Goal: Transaction & Acquisition: Purchase product/service

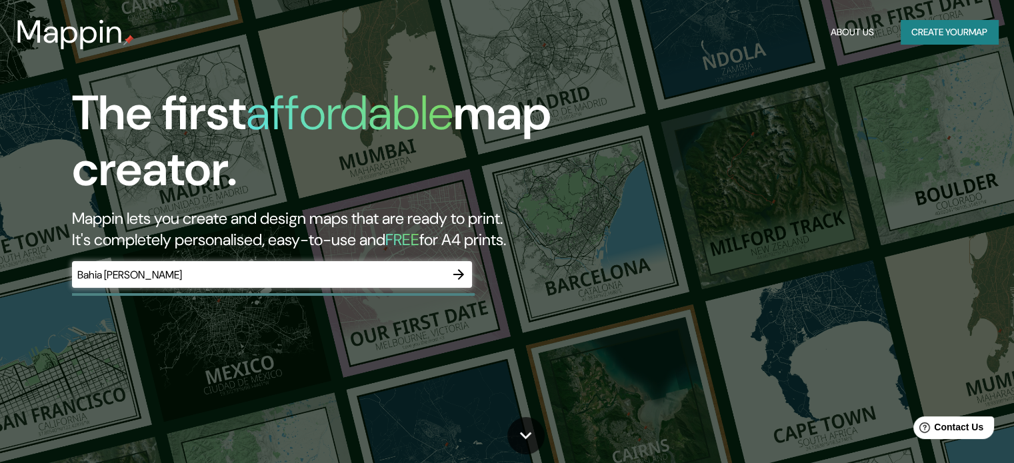
click at [376, 340] on div "The first affordable map creator. Mappin lets you create and design maps that a…" at bounding box center [507, 231] width 1014 height 463
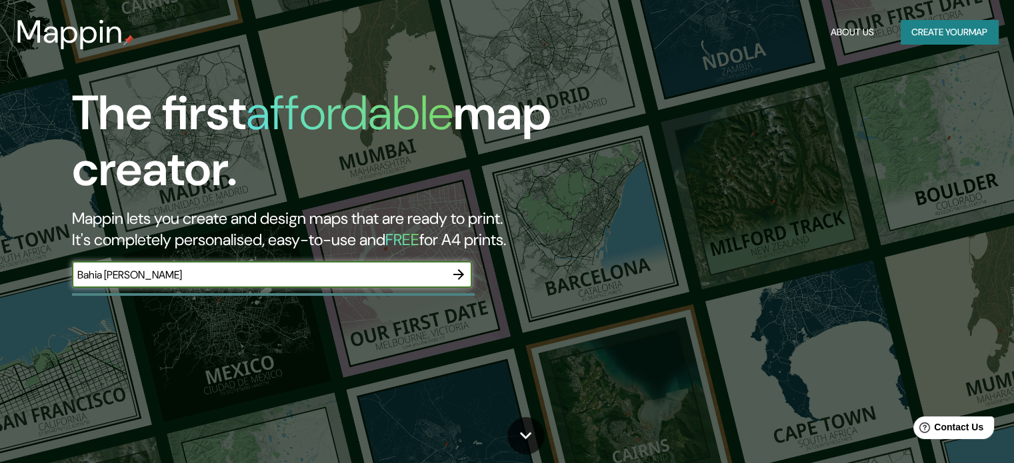
click at [317, 275] on input "Bahia [PERSON_NAME]" at bounding box center [258, 274] width 373 height 15
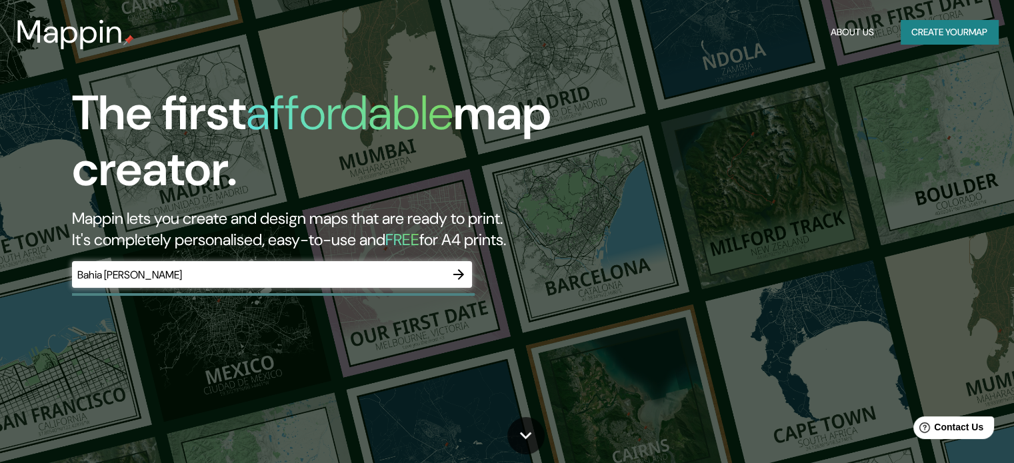
click at [299, 345] on div "The first affordable map creator. Mappin lets you create and design maps that a…" at bounding box center [507, 231] width 1014 height 463
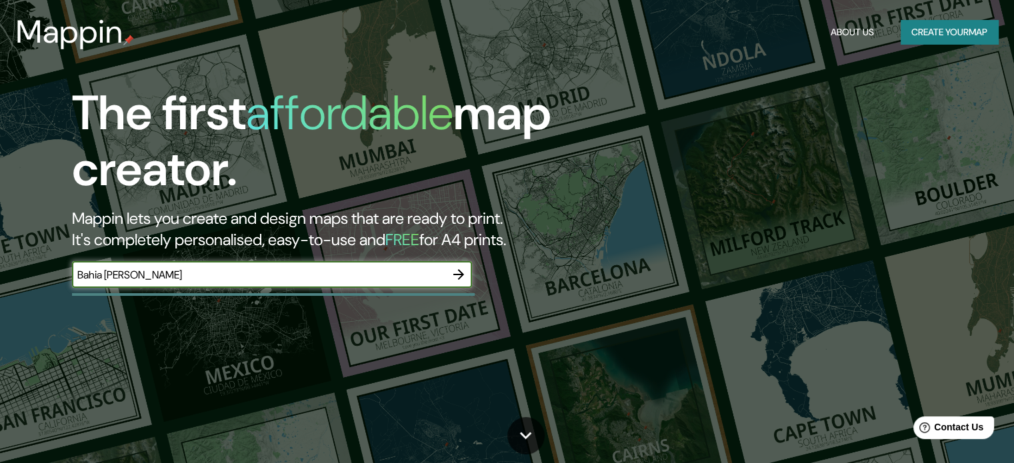
click at [158, 274] on input "Bahia [PERSON_NAME]" at bounding box center [258, 274] width 373 height 15
click at [171, 271] on input "Bahia [PERSON_NAME]" at bounding box center [258, 274] width 373 height 15
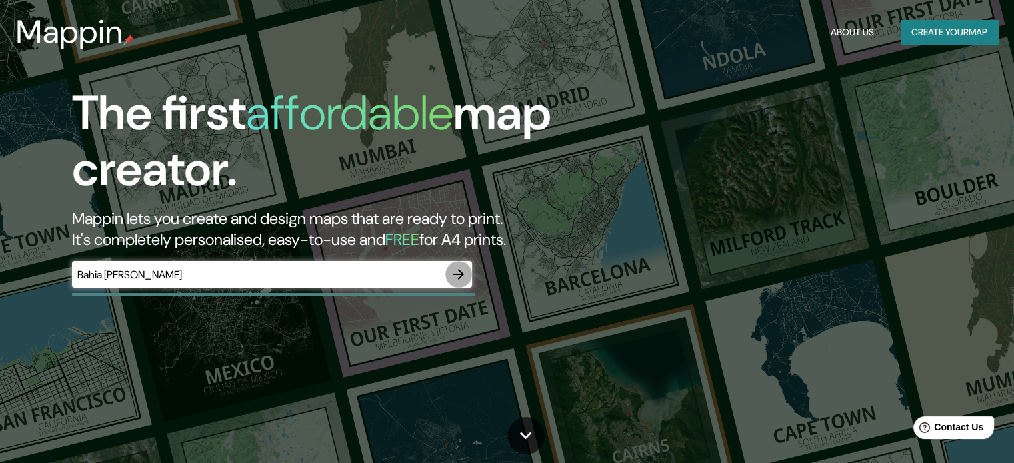
click at [451, 277] on icon "button" at bounding box center [459, 275] width 16 height 16
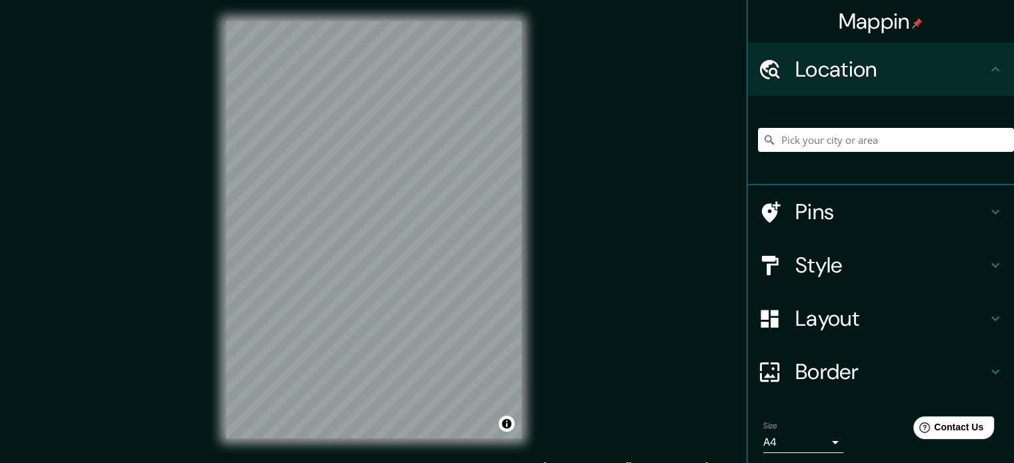
click at [539, 194] on div "© Mapbox © OpenStreetMap Improve this map" at bounding box center [374, 230] width 338 height 460
click at [845, 143] on input "Pick your city or area" at bounding box center [886, 140] width 256 height 24
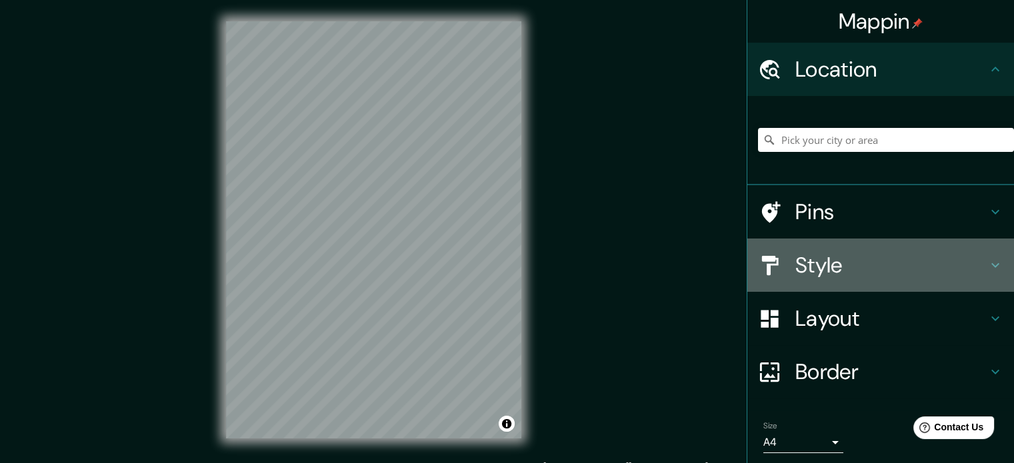
click at [839, 253] on h4 "Style" at bounding box center [891, 265] width 192 height 27
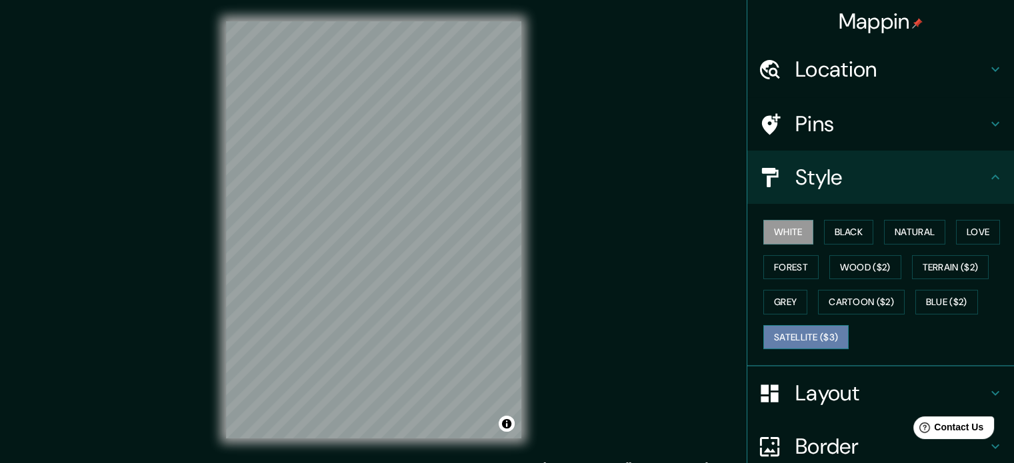
click at [801, 333] on button "Satellite ($3)" at bounding box center [805, 337] width 85 height 25
click at [608, 278] on div "Mappin Location Pins Style White Black Natural Love Forest Wood ($2) Terrain ($…" at bounding box center [507, 240] width 1014 height 481
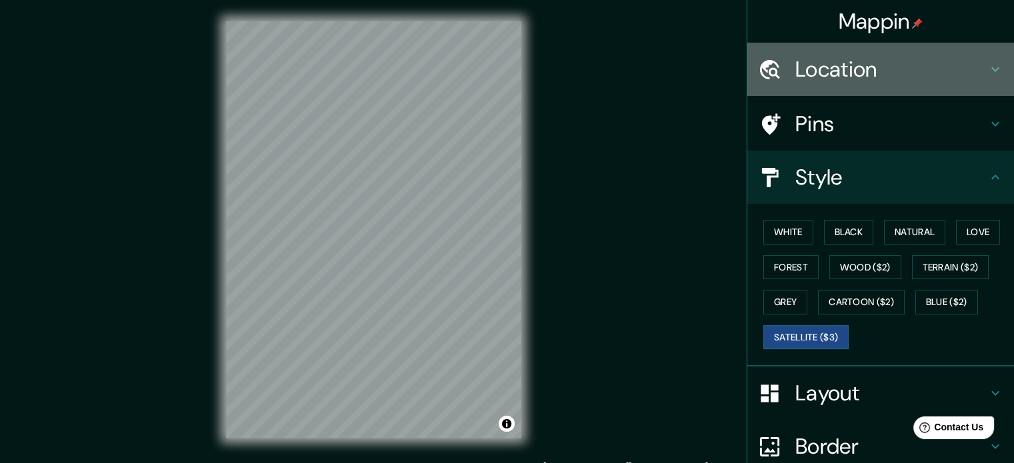
click at [982, 79] on div "Location" at bounding box center [880, 69] width 267 height 53
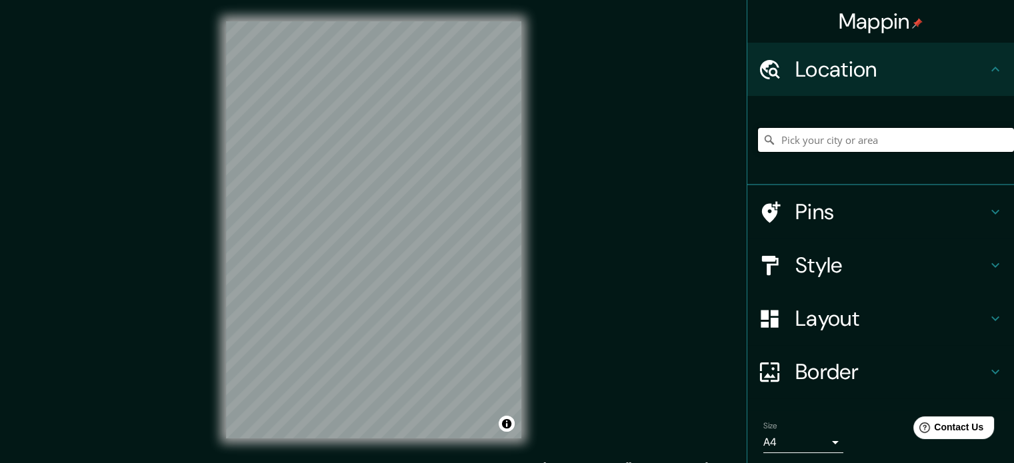
click at [851, 137] on input "Pick your city or area" at bounding box center [886, 140] width 256 height 24
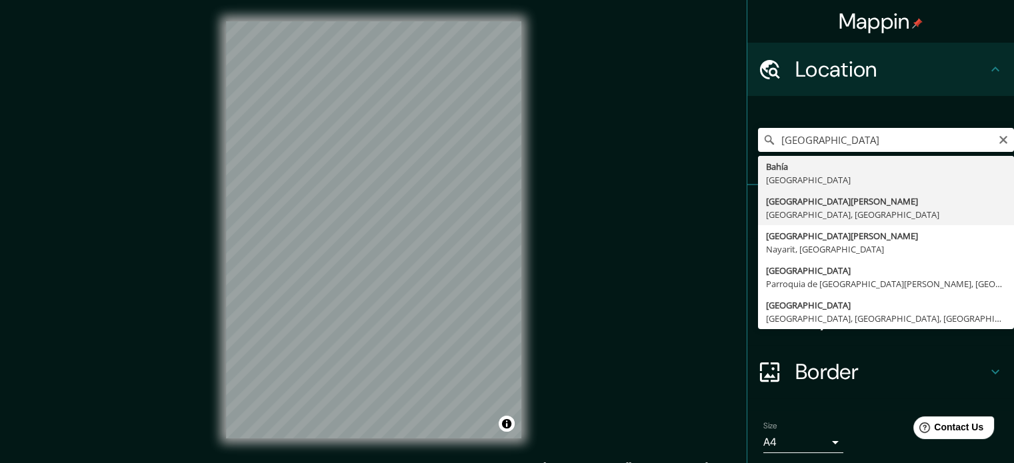
type input "[GEOGRAPHIC_DATA][PERSON_NAME], [GEOGRAPHIC_DATA], [GEOGRAPHIC_DATA]"
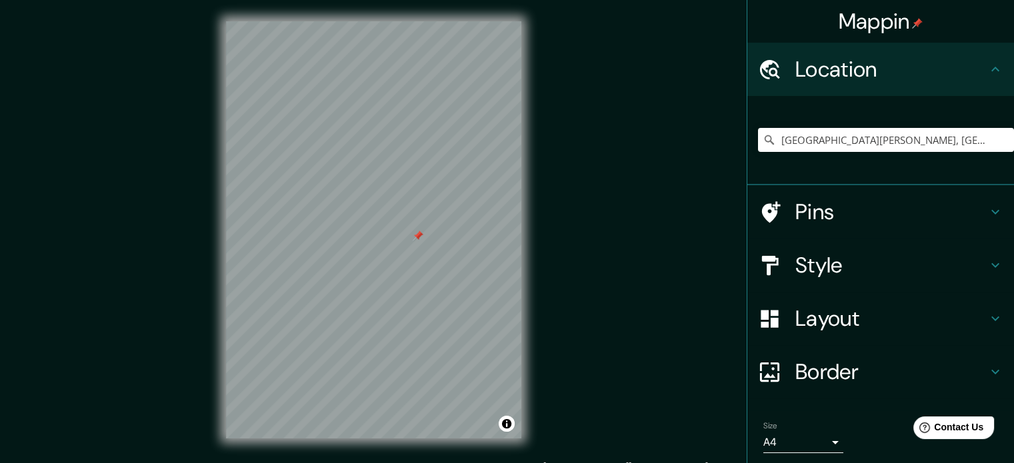
click at [416, 237] on div at bounding box center [418, 236] width 11 height 11
click at [861, 256] on h4 "Style" at bounding box center [891, 265] width 192 height 27
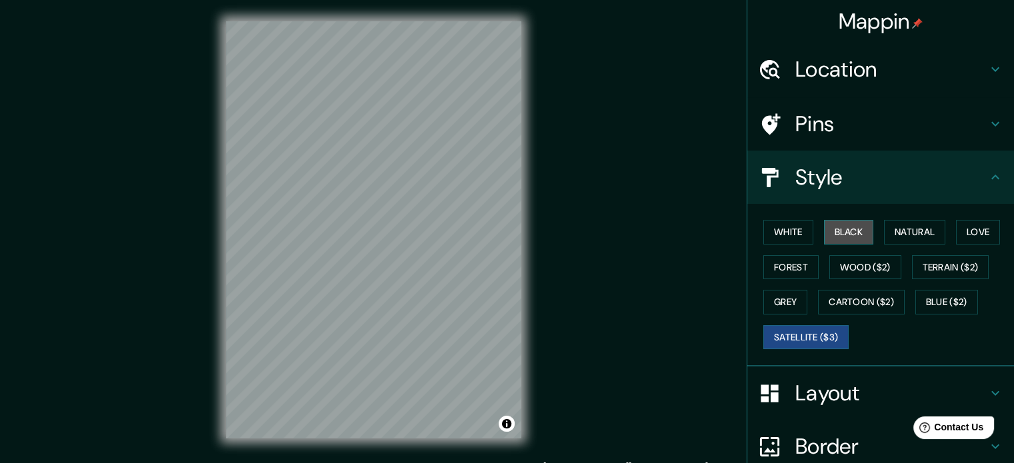
click at [849, 226] on button "Black" at bounding box center [849, 232] width 50 height 25
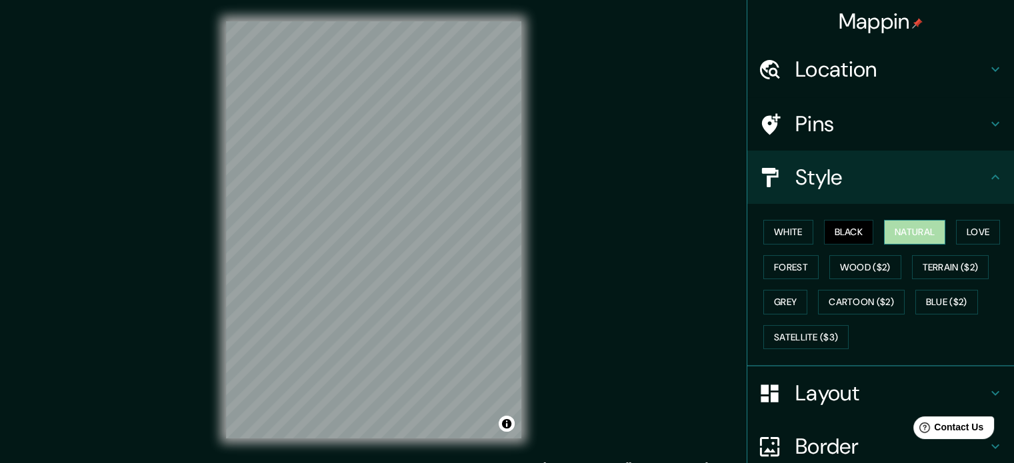
click at [914, 226] on button "Natural" at bounding box center [914, 232] width 61 height 25
click at [990, 229] on button "Love" at bounding box center [978, 232] width 44 height 25
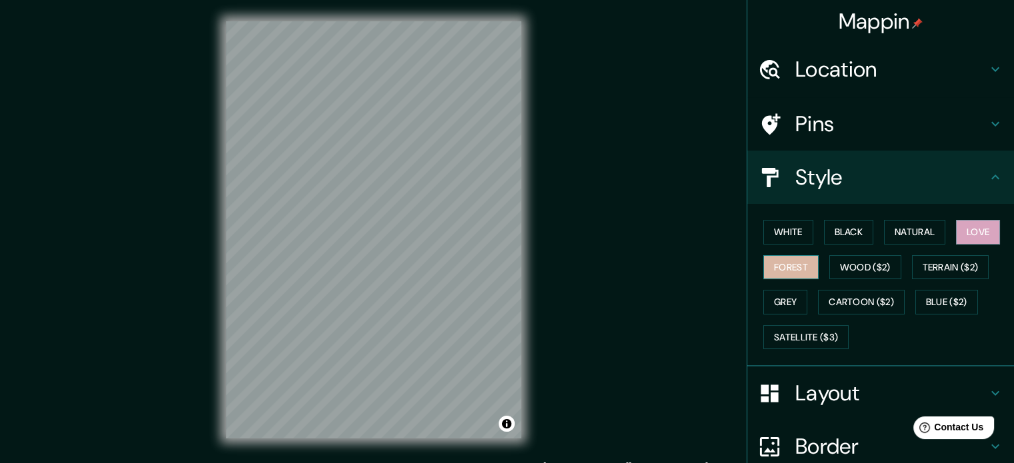
click at [775, 267] on button "Forest" at bounding box center [790, 267] width 55 height 25
click at [781, 295] on button "Grey" at bounding box center [785, 302] width 44 height 25
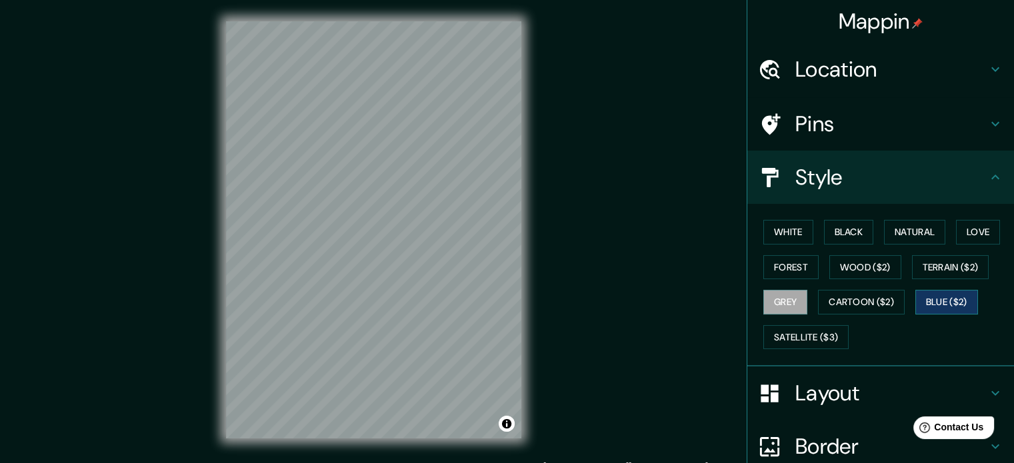
click at [958, 303] on button "Blue ($2)" at bounding box center [946, 302] width 63 height 25
click at [863, 298] on button "Cartoon ($2)" at bounding box center [861, 302] width 87 height 25
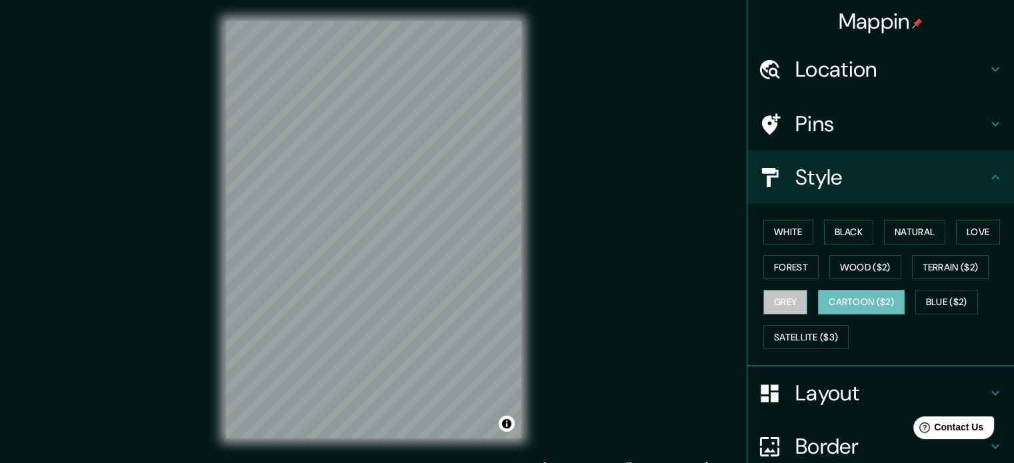
click at [775, 300] on button "Grey" at bounding box center [785, 302] width 44 height 25
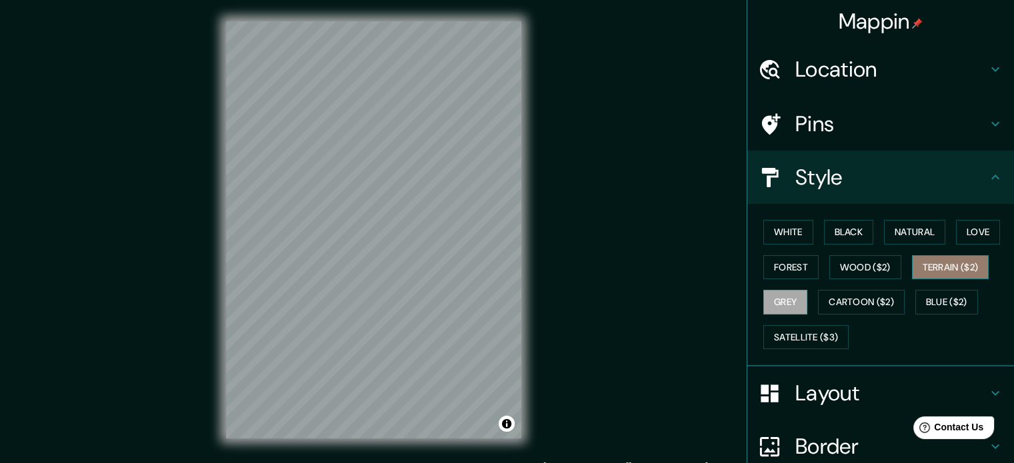
click at [952, 266] on button "Terrain ($2)" at bounding box center [950, 267] width 77 height 25
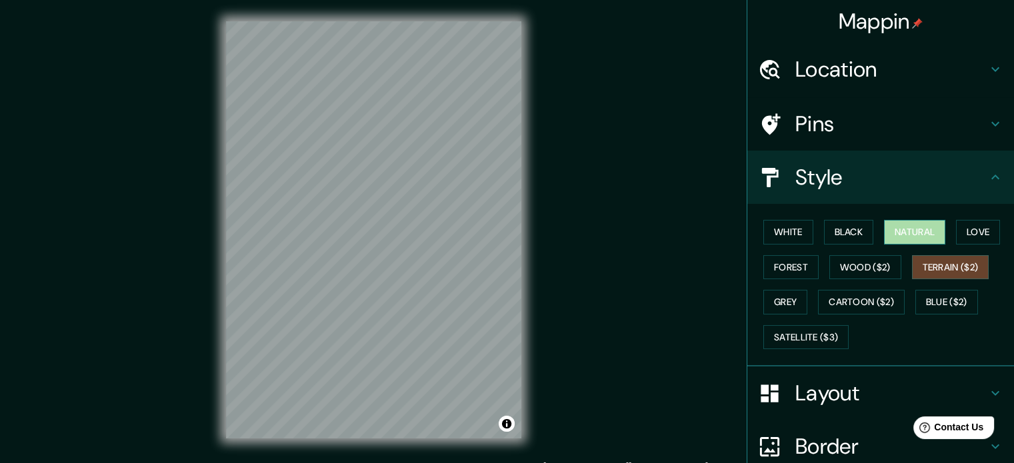
click at [911, 231] on button "Natural" at bounding box center [914, 232] width 61 height 25
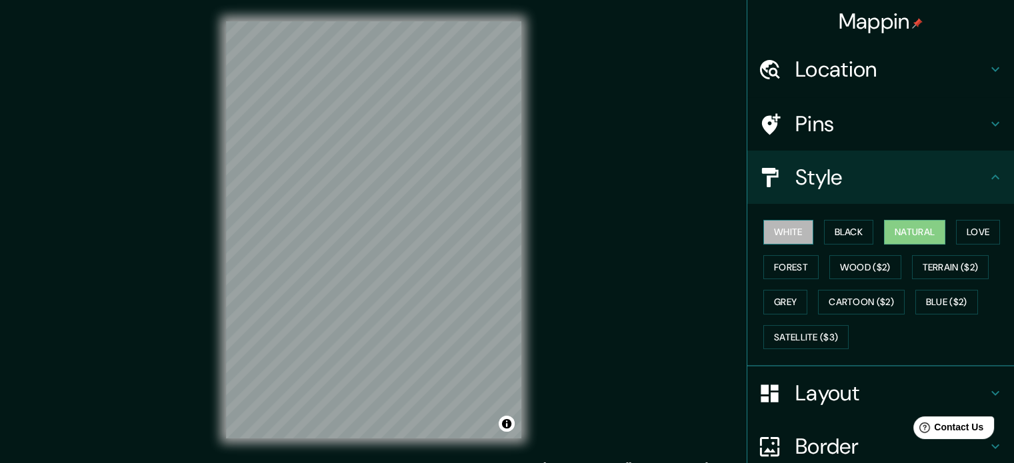
click at [789, 243] on button "White" at bounding box center [788, 232] width 50 height 25
click at [841, 225] on button "Black" at bounding box center [849, 232] width 50 height 25
click at [917, 227] on button "Natural" at bounding box center [914, 232] width 61 height 25
